Goal: Task Accomplishment & Management: Use online tool/utility

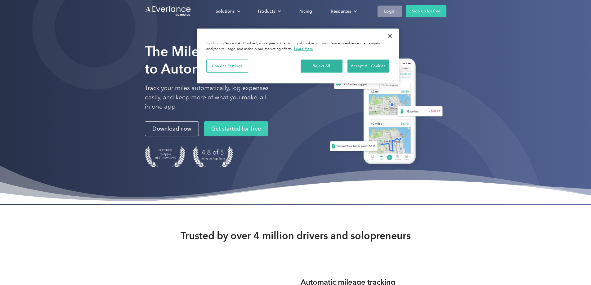
click at [396, 12] on div "Login" at bounding box center [389, 11] width 11 height 8
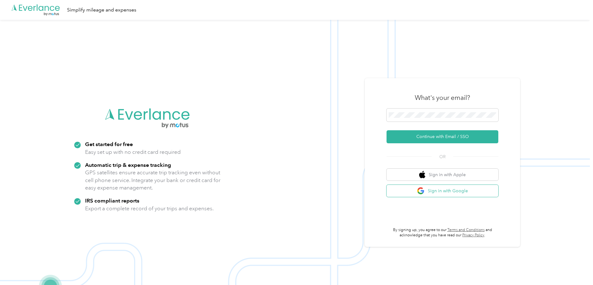
click at [414, 191] on button "Sign in with Google" at bounding box center [443, 191] width 112 height 12
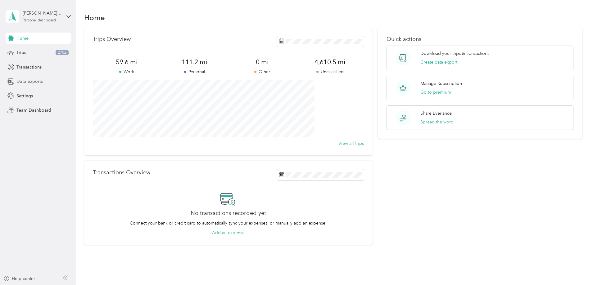
click at [30, 81] on span "Data exports" at bounding box center [29, 81] width 26 height 7
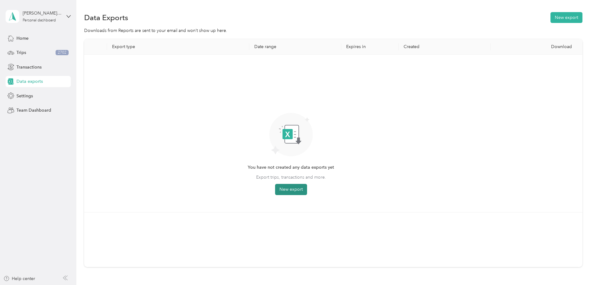
click at [307, 186] on button "New export" at bounding box center [291, 189] width 32 height 11
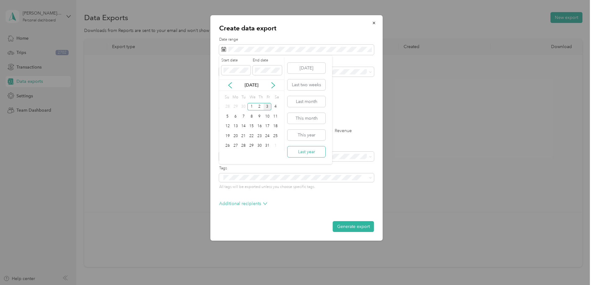
click at [305, 151] on button "Last year" at bounding box center [306, 152] width 38 height 11
click at [281, 75] on span at bounding box center [296, 72] width 155 height 10
click at [369, 74] on span at bounding box center [369, 72] width 5 height 4
click at [371, 74] on span at bounding box center [370, 71] width 3 height 5
click at [370, 73] on icon at bounding box center [370, 72] width 3 height 3
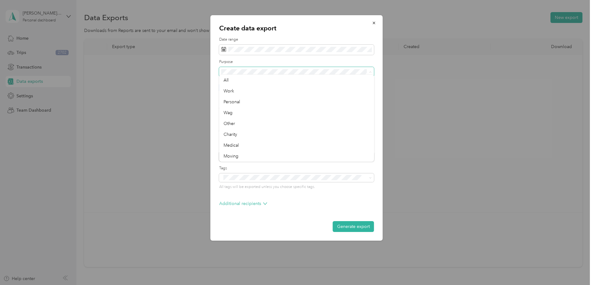
click at [370, 73] on icon at bounding box center [370, 72] width 3 height 3
click at [337, 145] on label "Export content" at bounding box center [296, 147] width 155 height 6
click at [354, 228] on button "Generate export" at bounding box center [353, 226] width 41 height 11
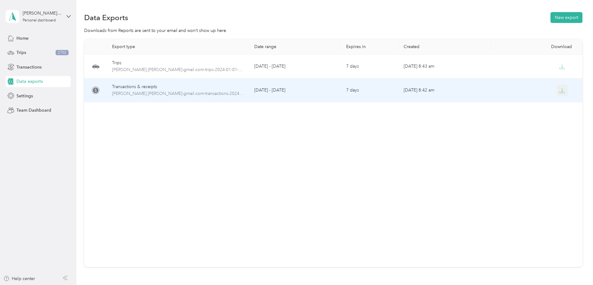
click at [559, 92] on icon "button" at bounding box center [562, 91] width 6 height 6
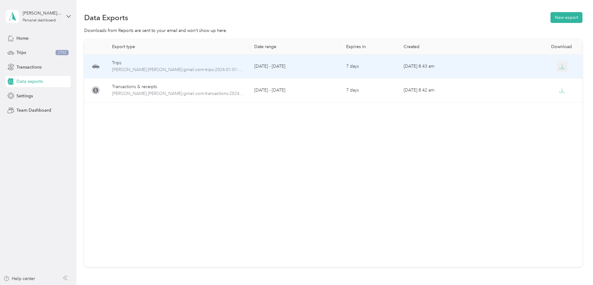
click at [559, 68] on icon "button" at bounding box center [562, 67] width 6 height 6
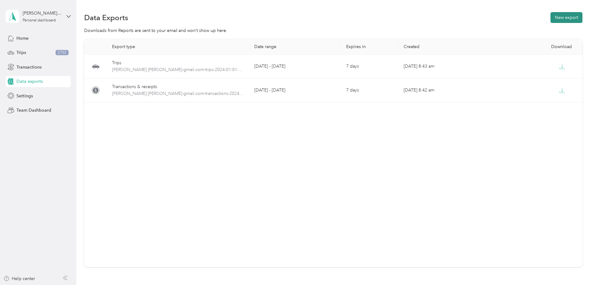
click at [550, 17] on button "New export" at bounding box center [566, 17] width 32 height 11
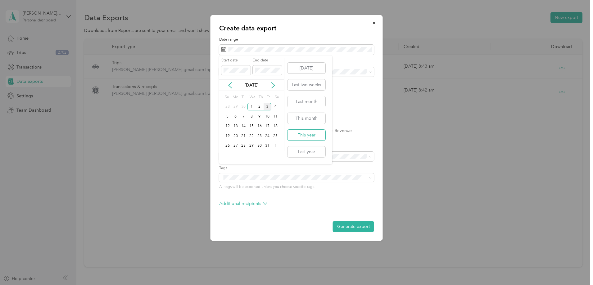
click at [302, 134] on button "This year" at bounding box center [306, 135] width 38 height 11
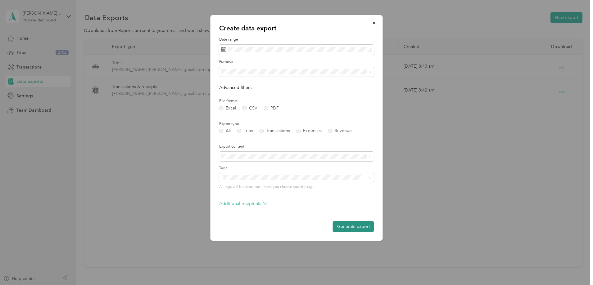
click at [349, 227] on button "Generate export" at bounding box center [353, 226] width 41 height 11
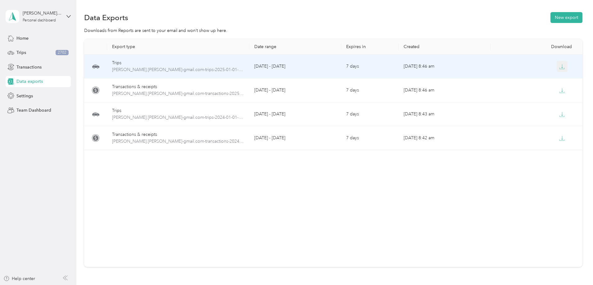
click at [559, 68] on icon "button" at bounding box center [562, 67] width 6 height 6
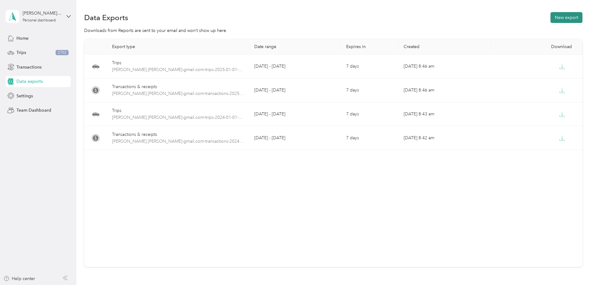
click at [550, 20] on button "New export" at bounding box center [566, 17] width 32 height 11
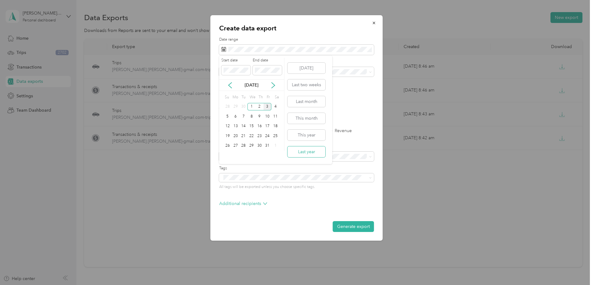
click at [310, 151] on button "Last year" at bounding box center [306, 152] width 38 height 11
click at [268, 73] on span at bounding box center [267, 71] width 29 height 10
click at [274, 85] on icon at bounding box center [273, 85] width 6 height 6
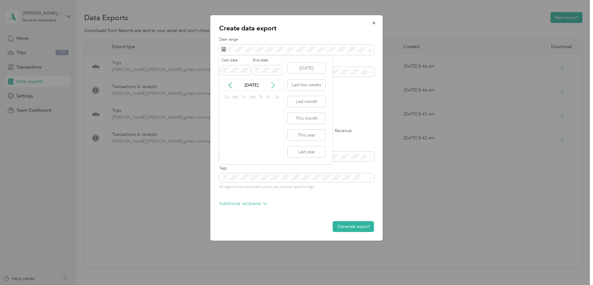
click at [274, 85] on icon at bounding box center [273, 85] width 6 height 6
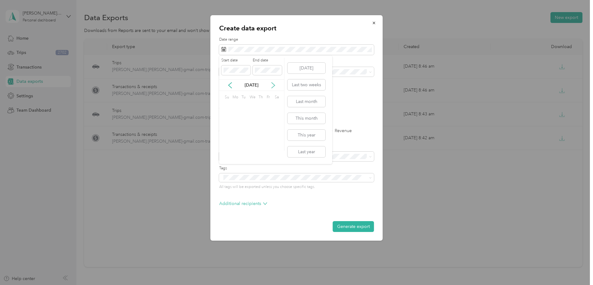
click at [274, 85] on icon at bounding box center [273, 85] width 6 height 6
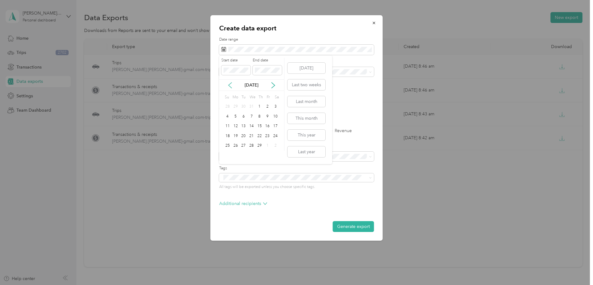
click at [230, 87] on icon at bounding box center [230, 86] width 3 height 6
click at [228, 157] on div "31" at bounding box center [228, 156] width 8 height 8
click at [351, 226] on button "Generate export" at bounding box center [353, 226] width 41 height 11
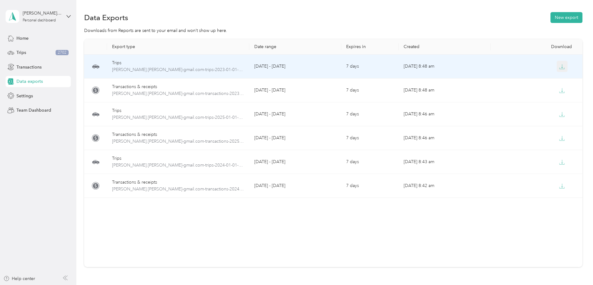
click at [559, 67] on icon "button" at bounding box center [562, 67] width 6 height 6
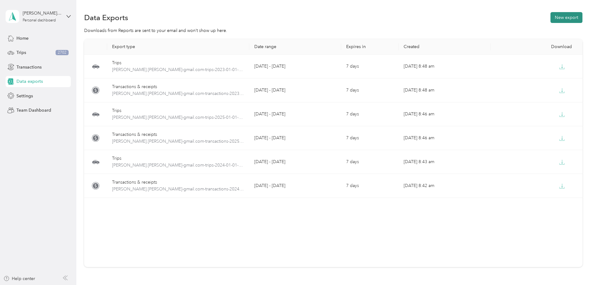
click at [550, 20] on button "New export" at bounding box center [566, 17] width 32 height 11
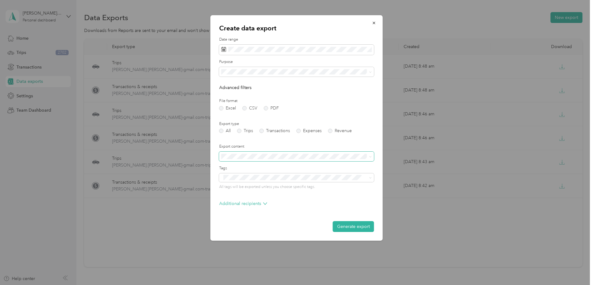
click at [282, 161] on span at bounding box center [296, 157] width 155 height 10
click at [370, 158] on icon at bounding box center [370, 157] width 3 height 3
click at [370, 179] on icon at bounding box center [370, 178] width 3 height 3
click at [241, 131] on label "Trips" at bounding box center [245, 131] width 16 height 4
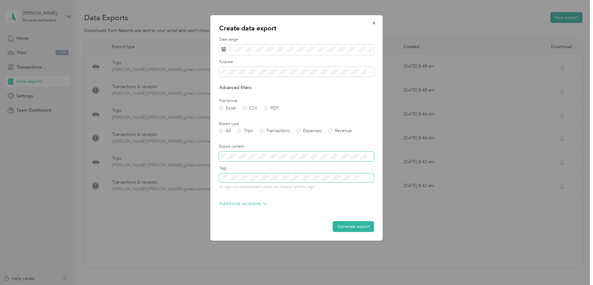
click at [310, 162] on form "Date range Purpose Advanced filters File format Excel CSV PDF Export type All T…" at bounding box center [296, 134] width 155 height 195
click at [310, 159] on span at bounding box center [296, 157] width 155 height 10
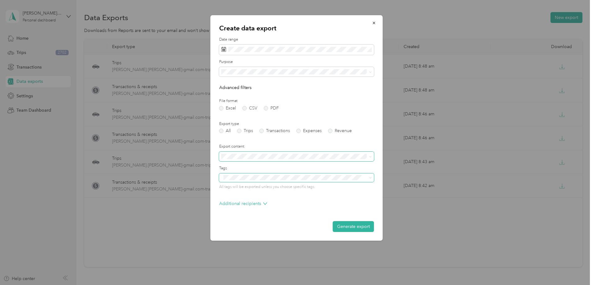
click at [310, 159] on span at bounding box center [296, 157] width 155 height 10
click at [221, 130] on label "All" at bounding box center [224, 131] width 11 height 4
click at [374, 23] on icon "button" at bounding box center [374, 23] width 2 height 2
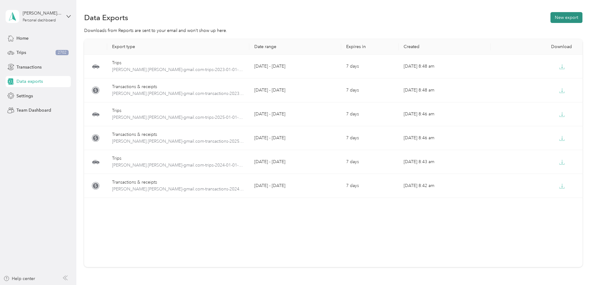
click at [550, 20] on button "New export" at bounding box center [566, 17] width 32 height 11
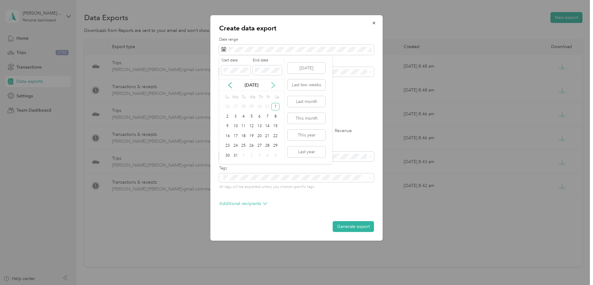
click at [274, 86] on icon at bounding box center [273, 86] width 3 height 6
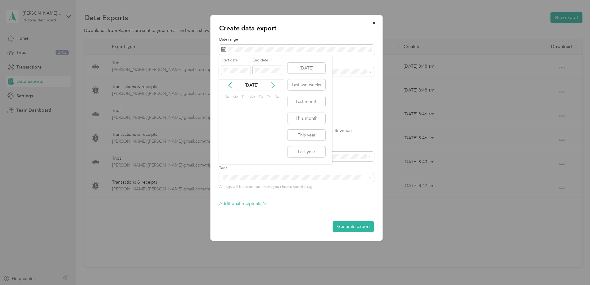
click at [274, 86] on icon at bounding box center [273, 86] width 3 height 6
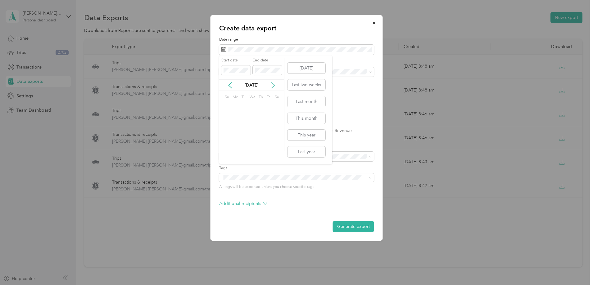
click at [274, 86] on icon at bounding box center [273, 86] width 3 height 6
click at [275, 147] on div "31" at bounding box center [275, 146] width 8 height 8
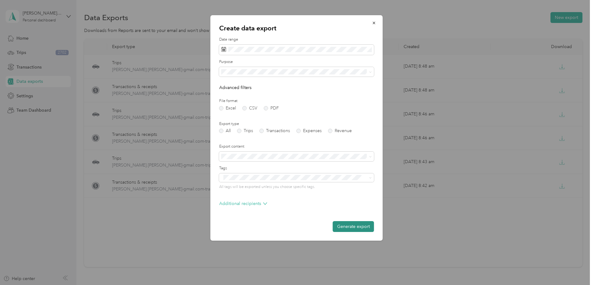
click at [360, 227] on button "Generate export" at bounding box center [353, 226] width 41 height 11
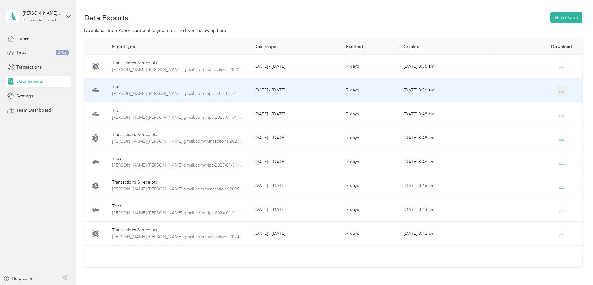
click at [559, 93] on icon "button" at bounding box center [561, 92] width 5 height 1
